Goal: Task Accomplishment & Management: Complete application form

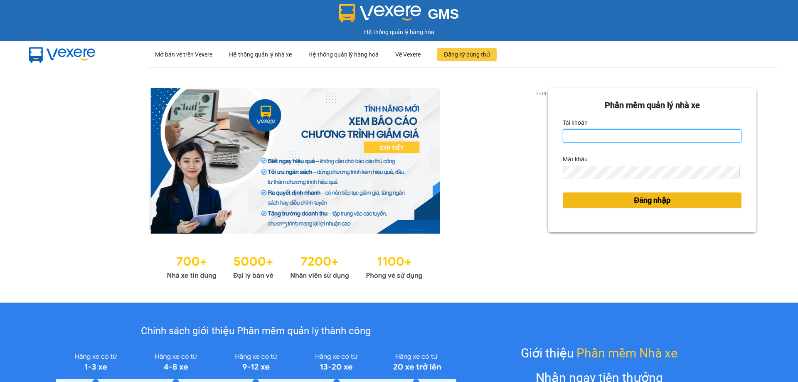
type input "bagahophong.tuanhung"
click at [649, 197] on span "Đăng nhập" at bounding box center [652, 201] width 37 height 12
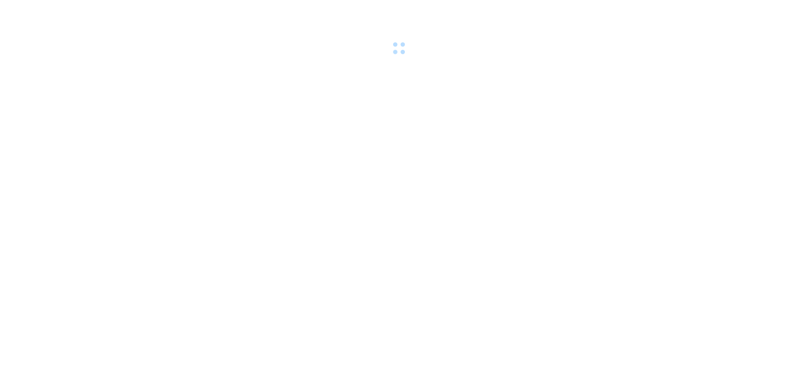
click at [638, 199] on body at bounding box center [399, 191] width 798 height 382
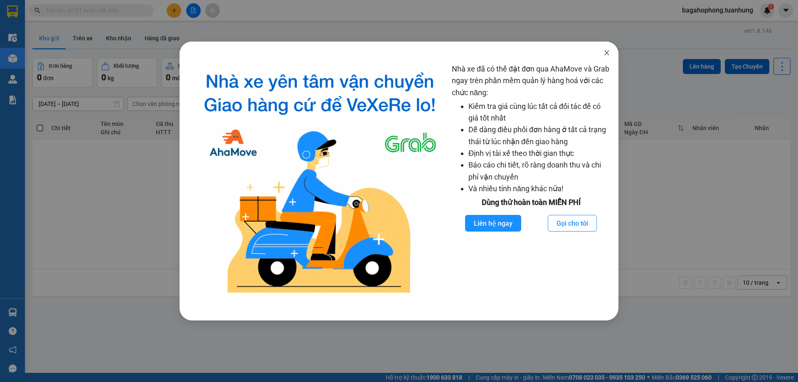
click at [607, 52] on icon "close" at bounding box center [606, 52] width 7 height 7
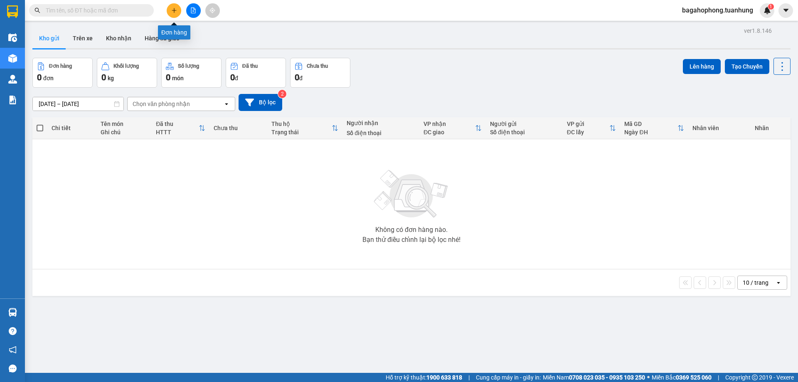
click at [172, 10] on icon "plus" at bounding box center [174, 10] width 6 height 6
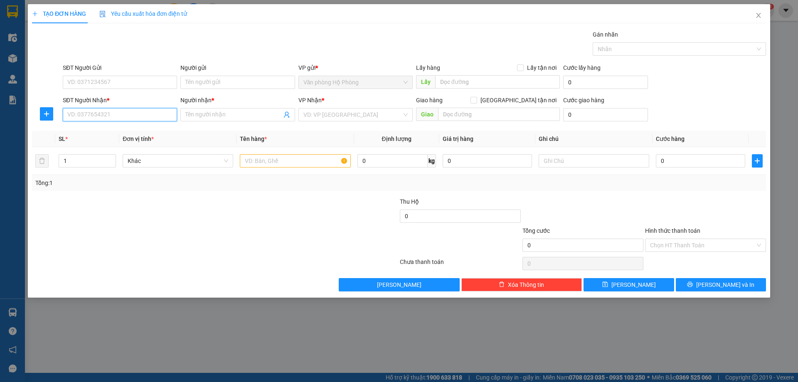
click at [113, 115] on input "SĐT Người Nhận *" at bounding box center [120, 114] width 114 height 13
click at [126, 128] on div "0933720674 - DIỆN" at bounding box center [120, 131] width 104 height 9
type input "0933720674"
type input "DIỆN"
type input "0933720674"
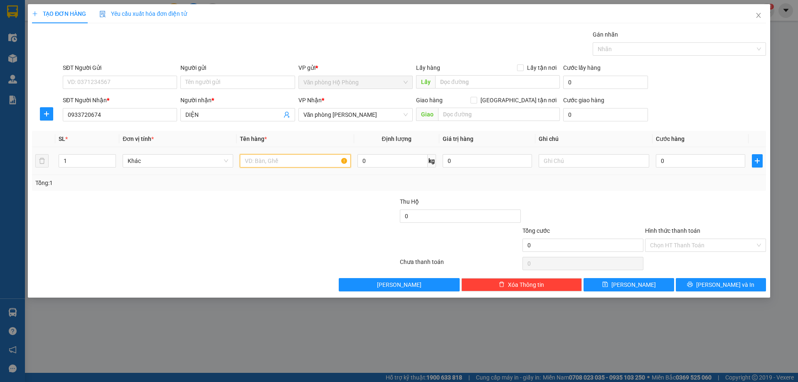
click at [241, 159] on input "text" at bounding box center [295, 160] width 111 height 13
click at [377, 115] on span "Văn phòng [PERSON_NAME]" at bounding box center [355, 114] width 104 height 12
type input "1 bao"
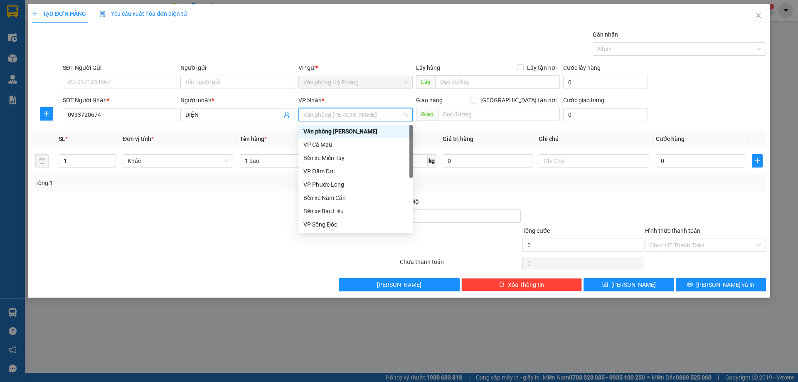
click at [376, 129] on div "Văn phòng [PERSON_NAME]" at bounding box center [355, 131] width 104 height 9
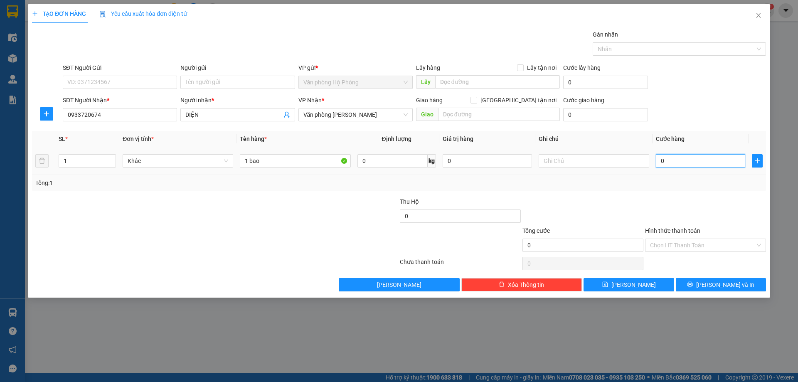
click at [658, 160] on input "0" at bounding box center [700, 160] width 89 height 13
type input "4"
type input "40"
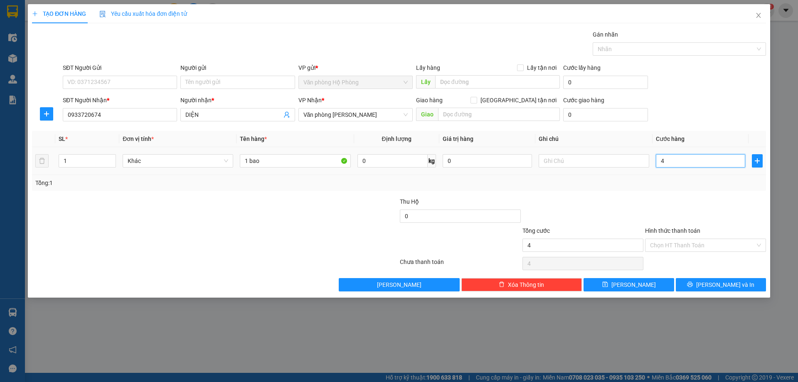
type input "40"
type input "400"
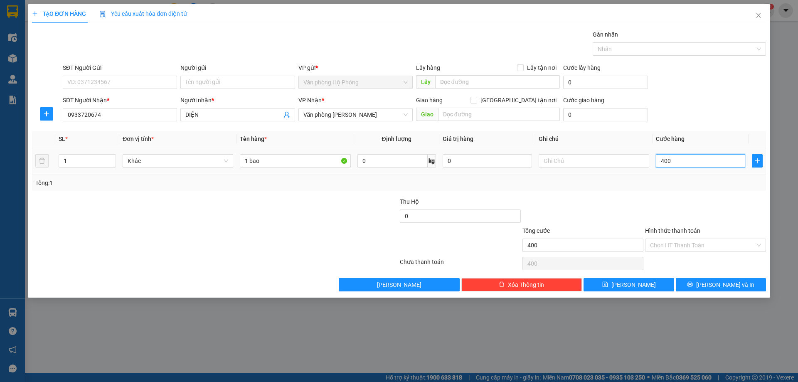
type input "4.000"
type input "40.000"
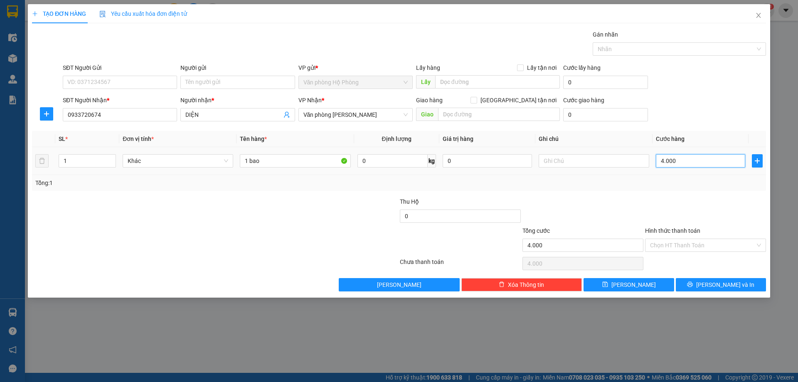
type input "40.000"
click at [709, 241] on input "Hình thức thanh toán" at bounding box center [702, 245] width 105 height 12
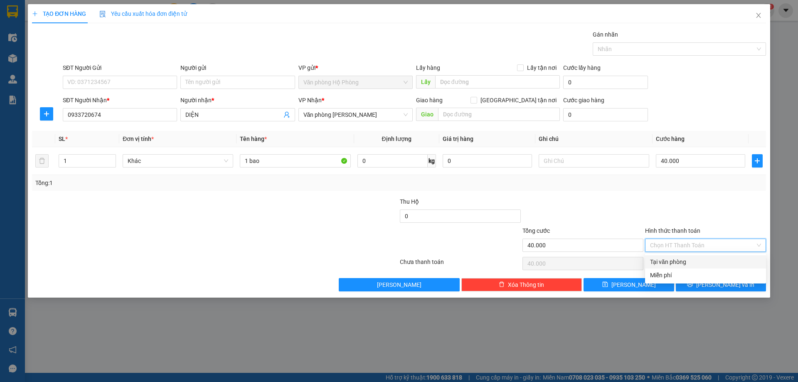
click at [708, 260] on div "Tại văn phòng" at bounding box center [705, 261] width 111 height 9
type input "0"
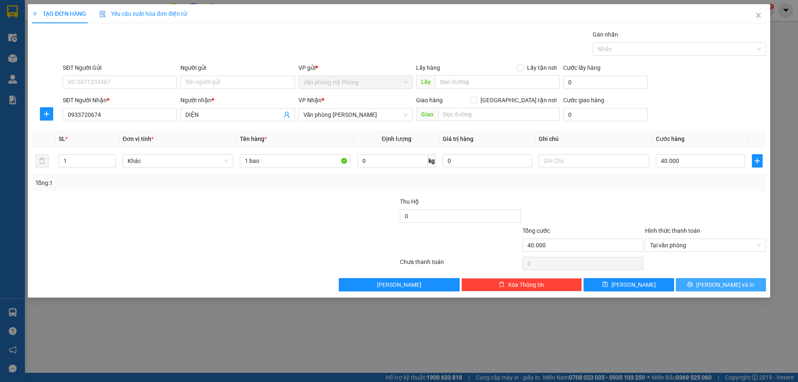
click at [712, 281] on button "[PERSON_NAME] và In" at bounding box center [721, 284] width 90 height 13
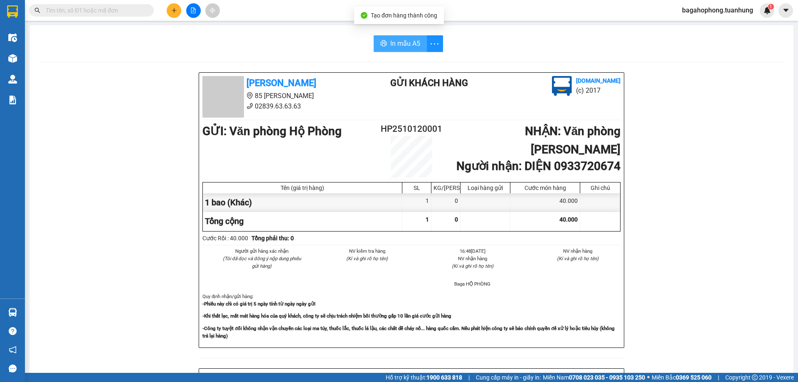
click at [407, 40] on span "In mẫu A5" at bounding box center [405, 43] width 30 height 10
